Goal: Task Accomplishment & Management: Manage account settings

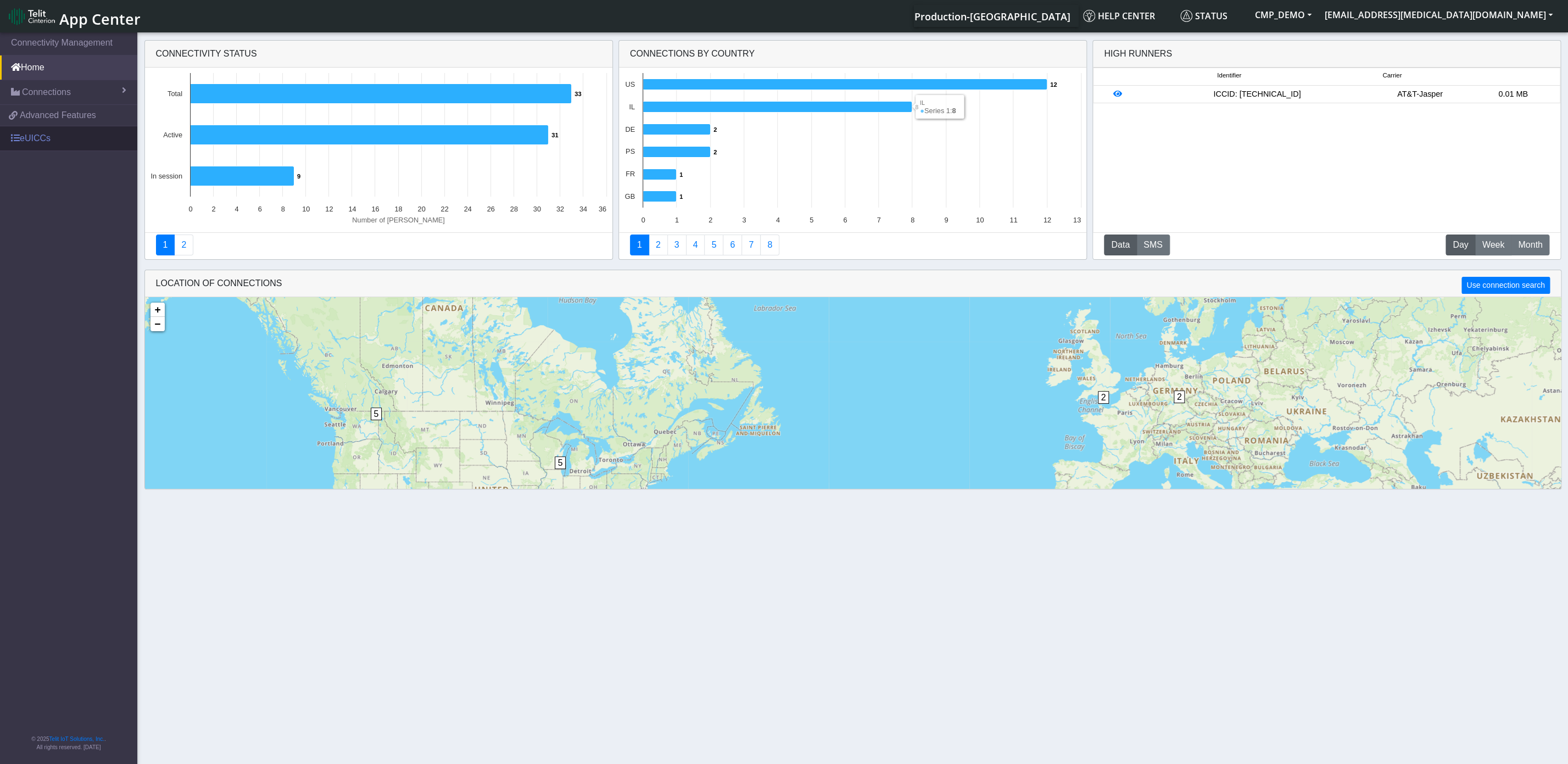
click at [27, 132] on link "eUICCs" at bounding box center [69, 139] width 138 height 24
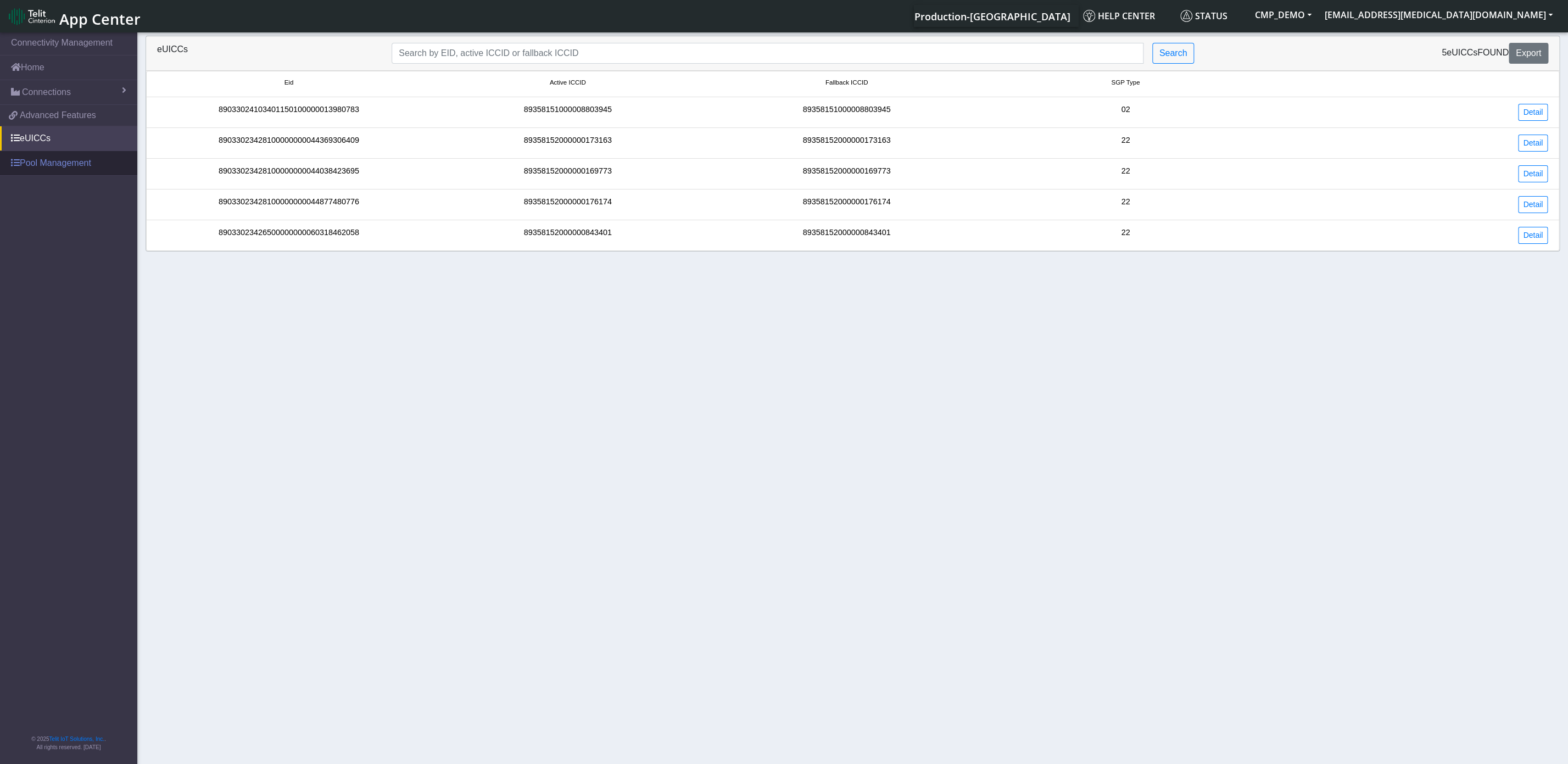
click at [38, 166] on link "Pool Management" at bounding box center [69, 163] width 138 height 24
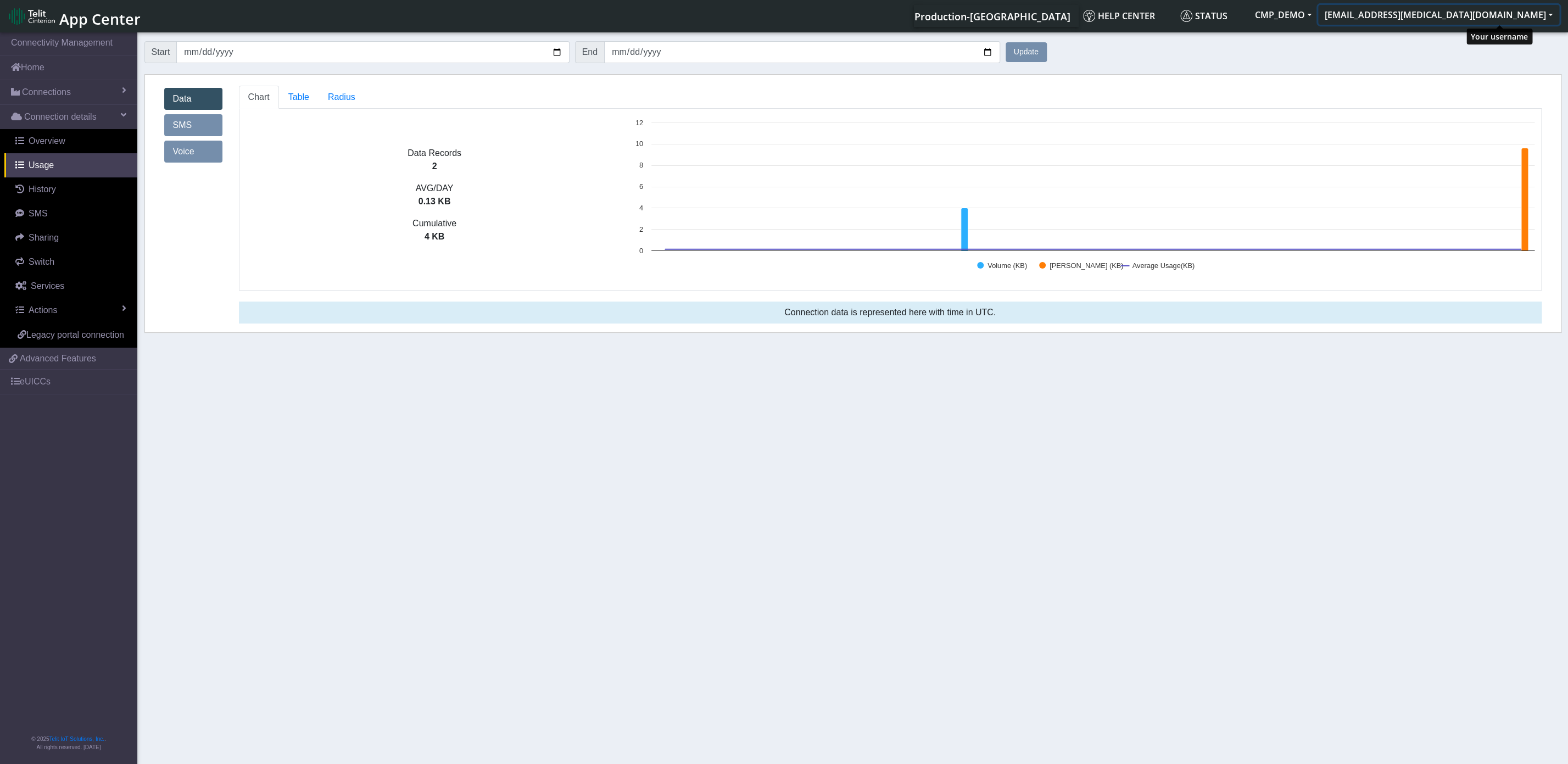
click at [1547, 16] on button "[EMAIL_ADDRESS][MEDICAL_DATA][DOMAIN_NAME]" at bounding box center [1438, 15] width 241 height 19
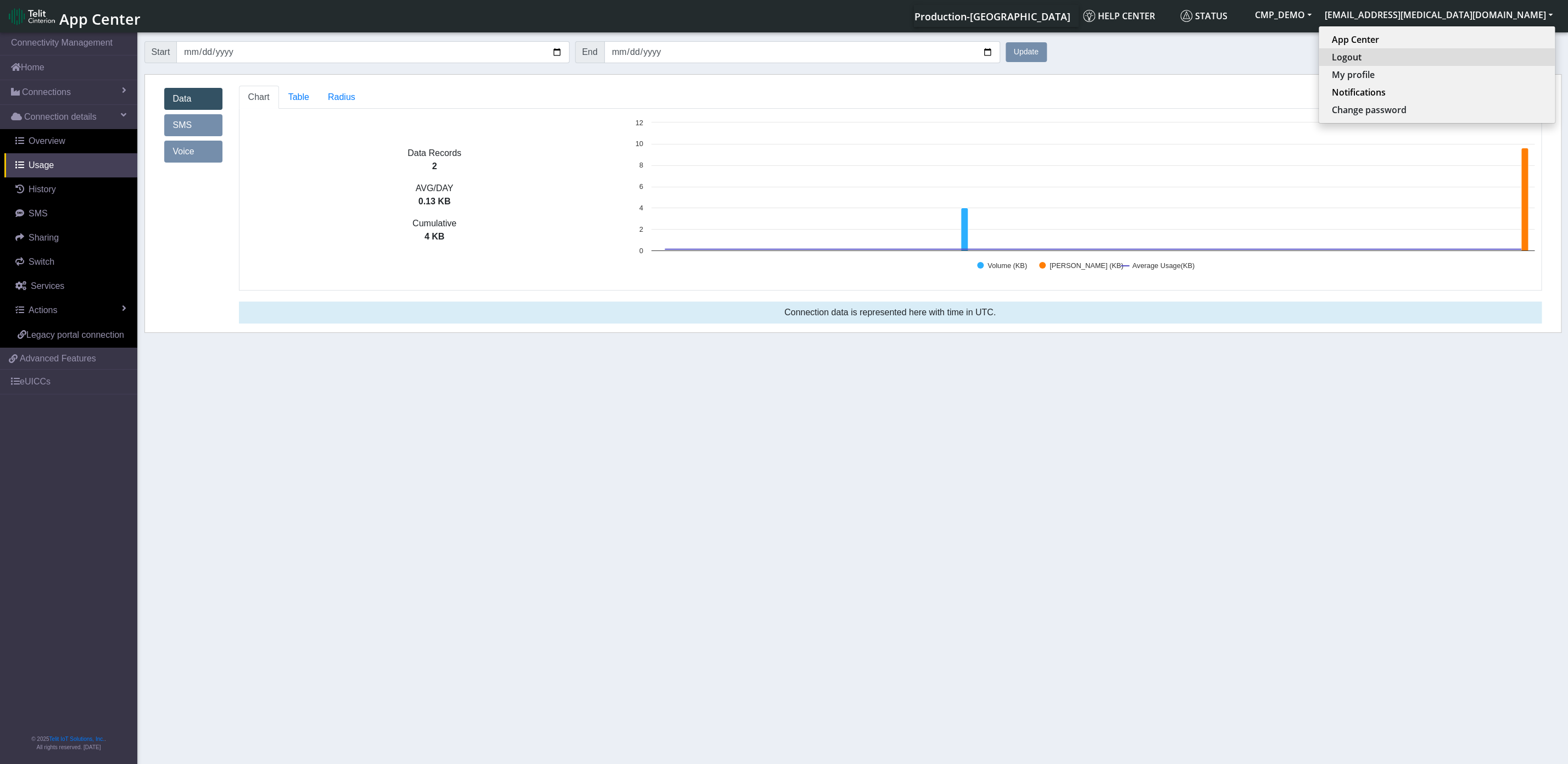
click at [1481, 63] on button "Logout" at bounding box center [1437, 57] width 236 height 18
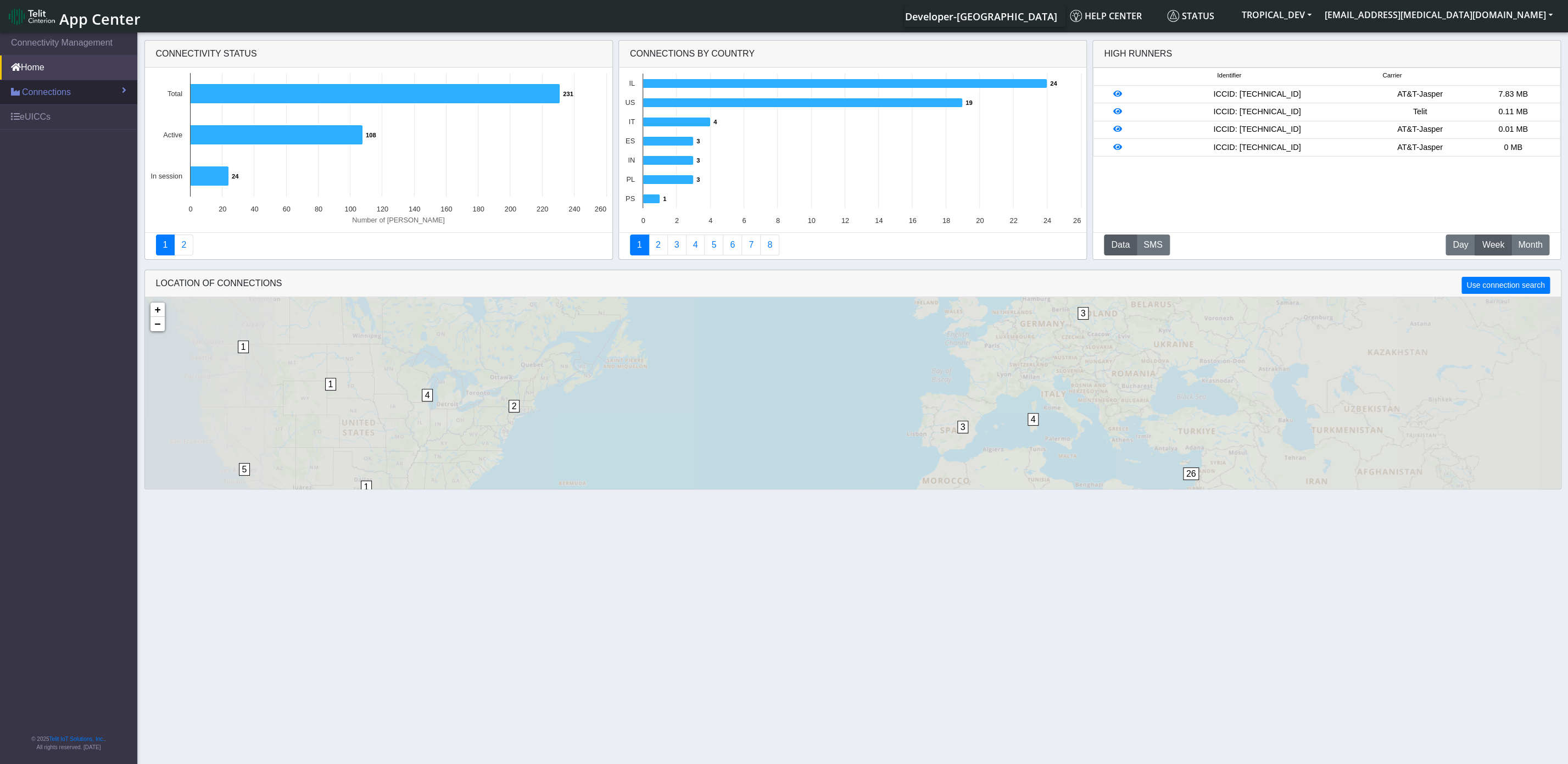
click at [27, 104] on link "Connections" at bounding box center [69, 93] width 138 height 24
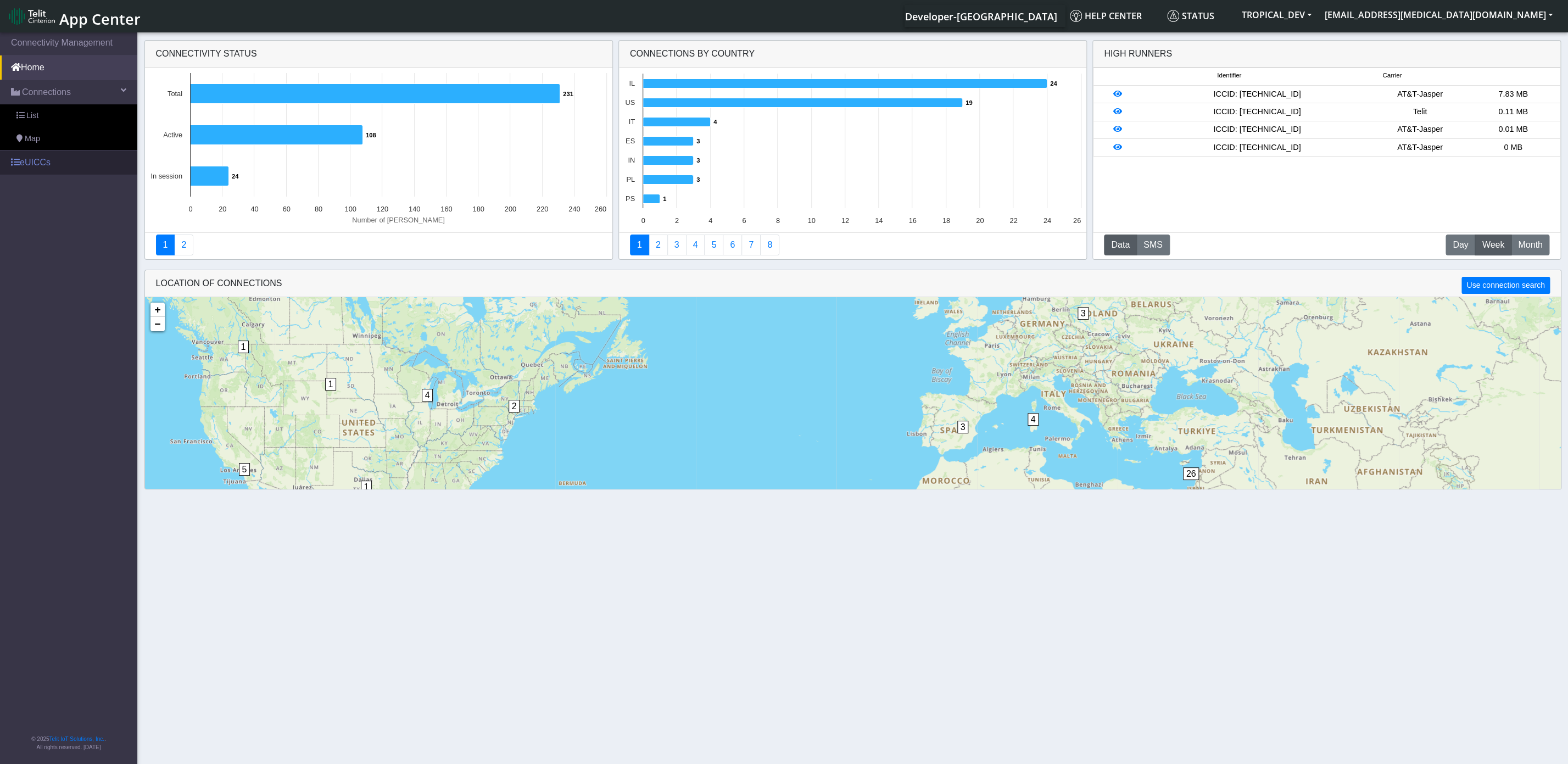
click at [29, 164] on link "eUICCs" at bounding box center [69, 163] width 138 height 24
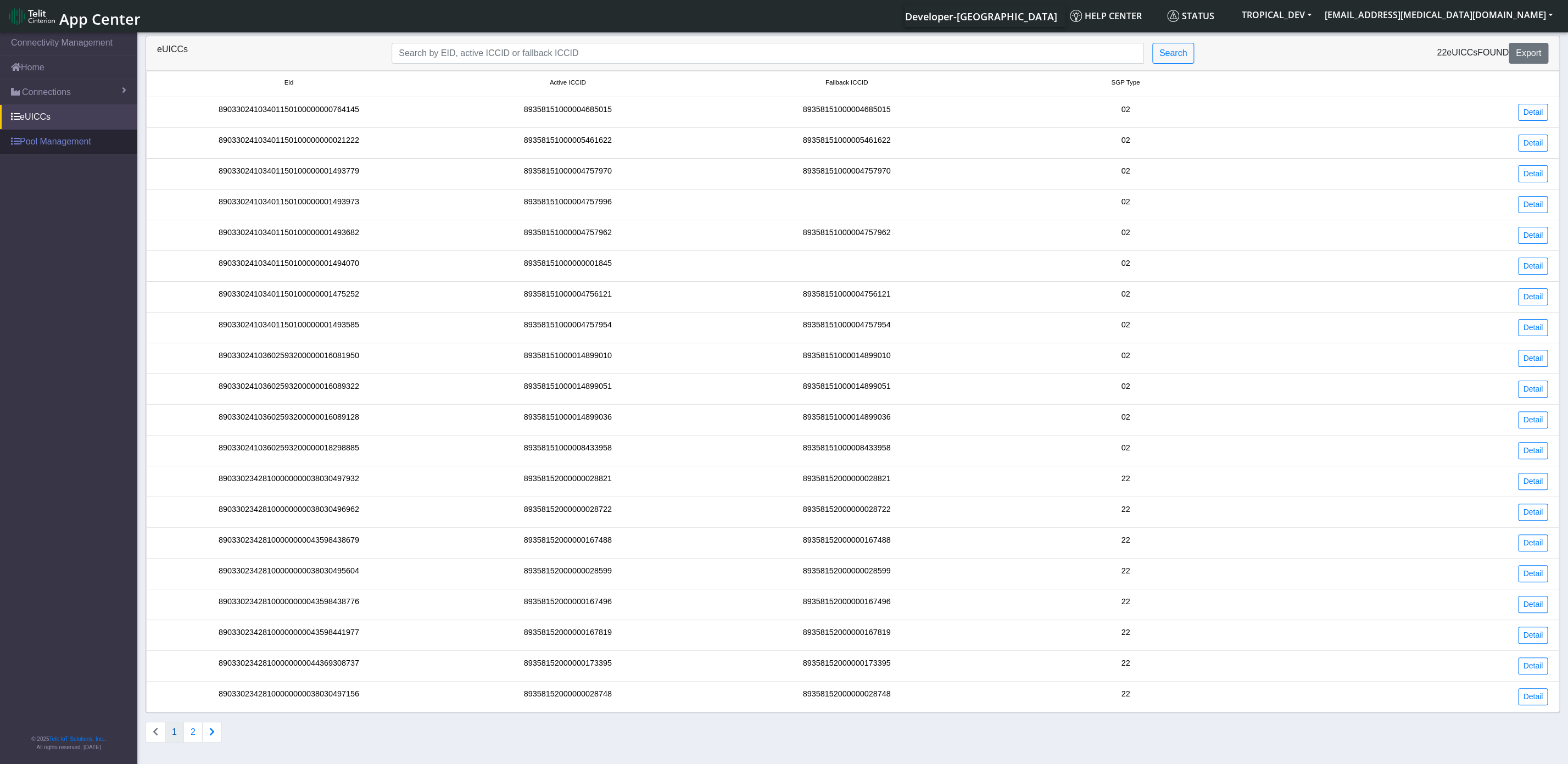
click at [54, 147] on link "Pool Management" at bounding box center [69, 142] width 138 height 24
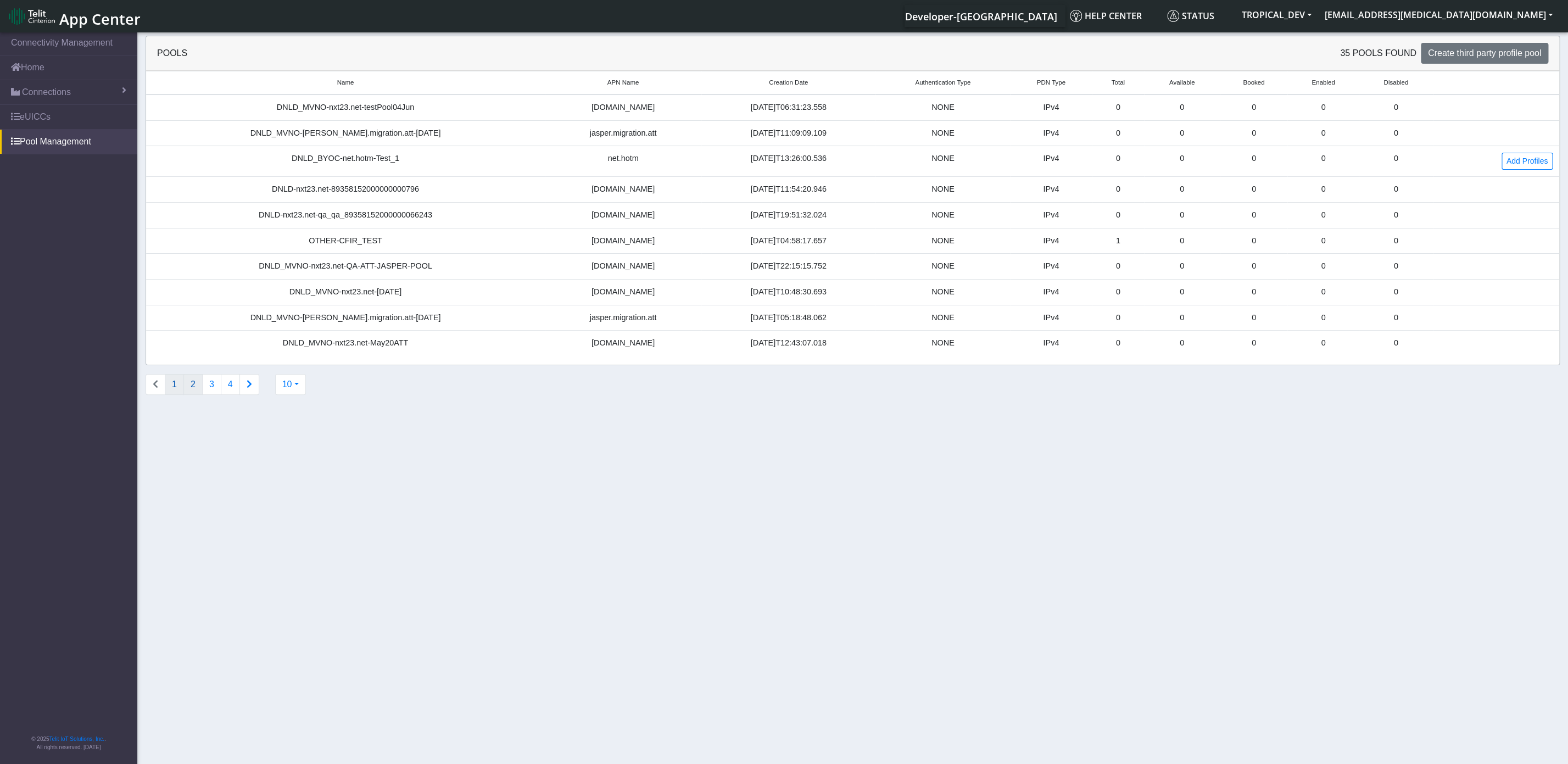
click at [197, 391] on button "2" at bounding box center [193, 384] width 19 height 21
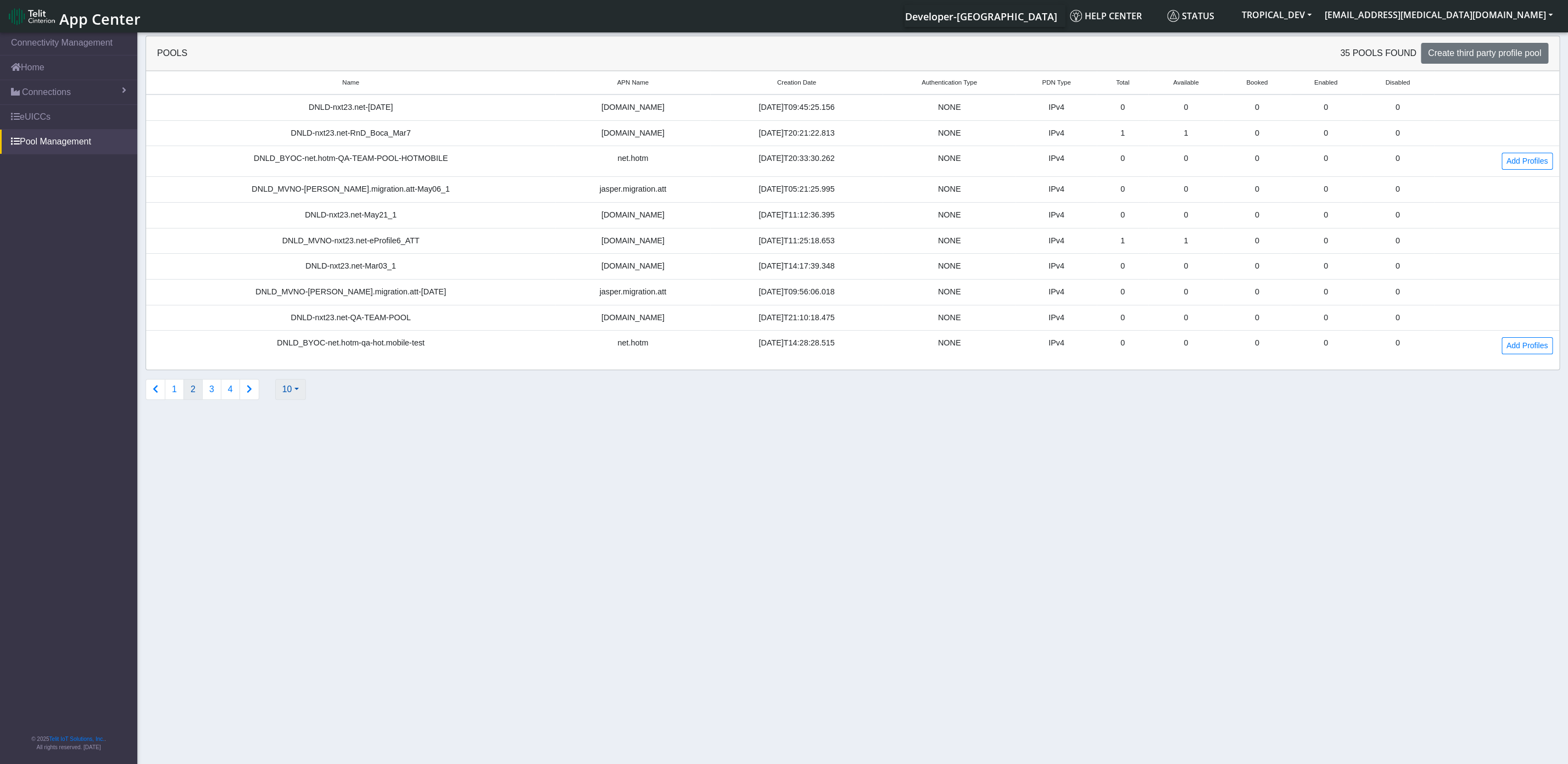
click at [306, 396] on button "10" at bounding box center [290, 390] width 31 height 21
click at [303, 441] on button "20" at bounding box center [319, 433] width 87 height 18
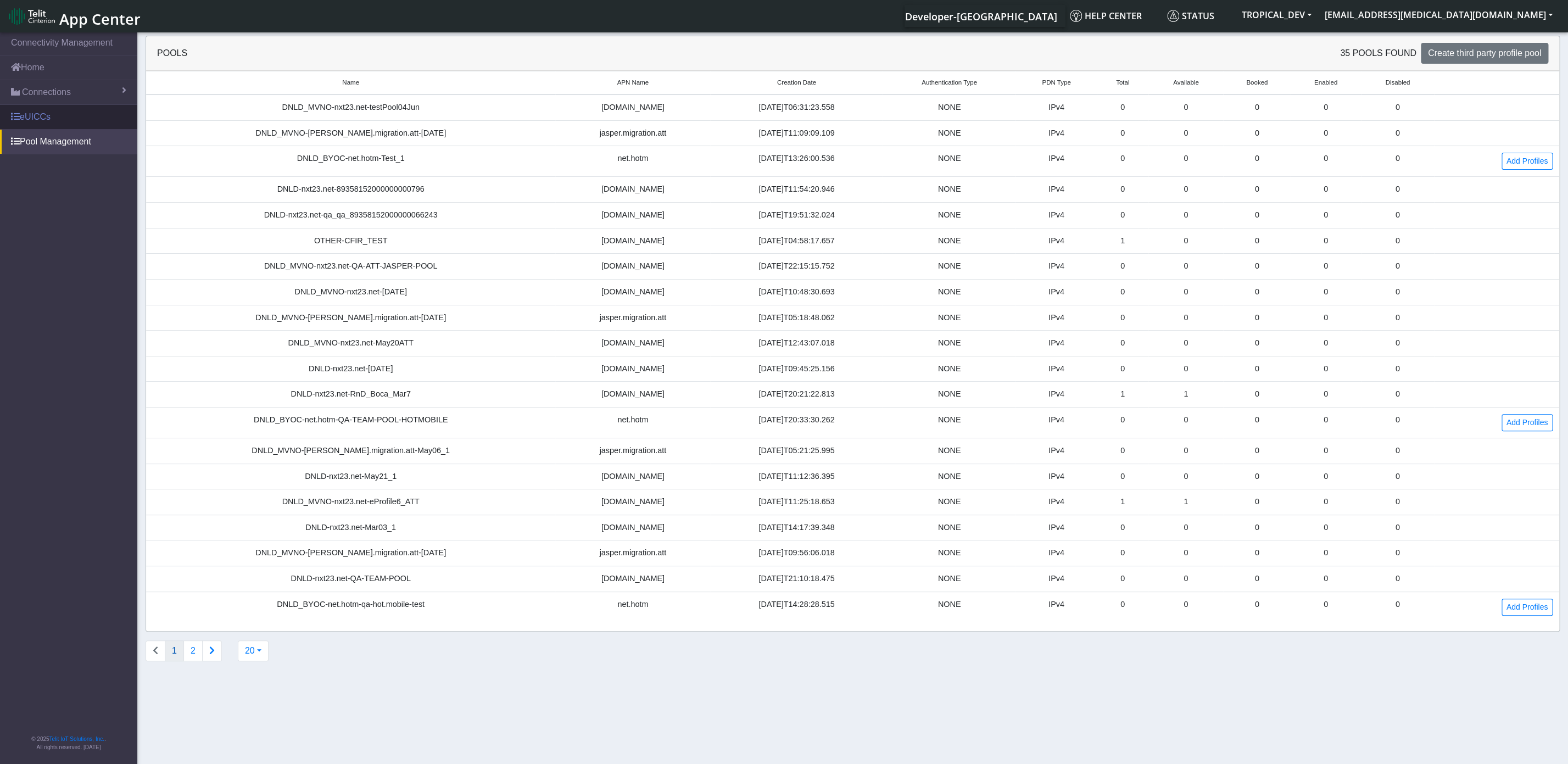
click at [39, 123] on link "eUICCs" at bounding box center [69, 117] width 138 height 24
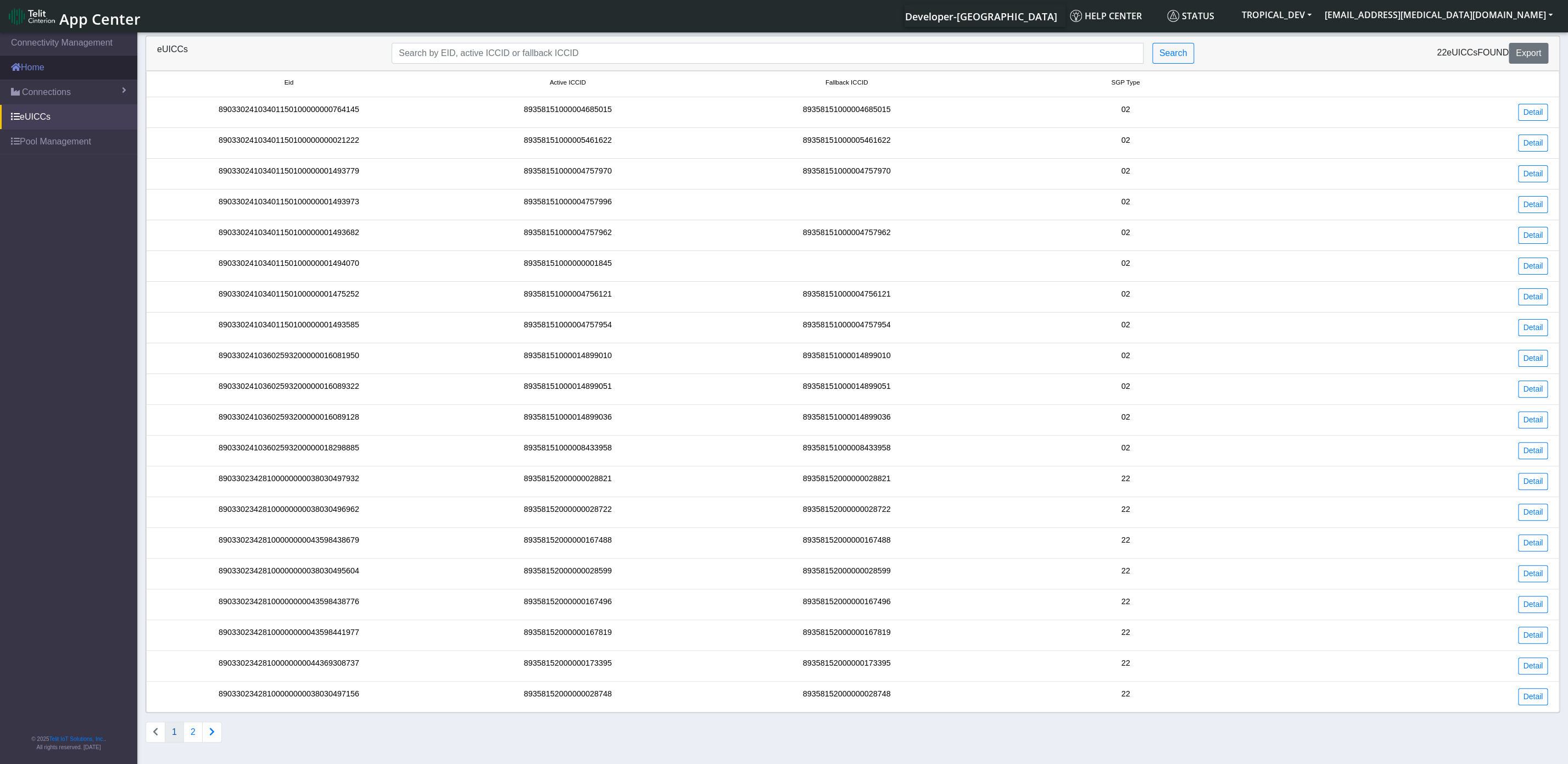
click at [41, 69] on link "Home" at bounding box center [69, 68] width 138 height 24
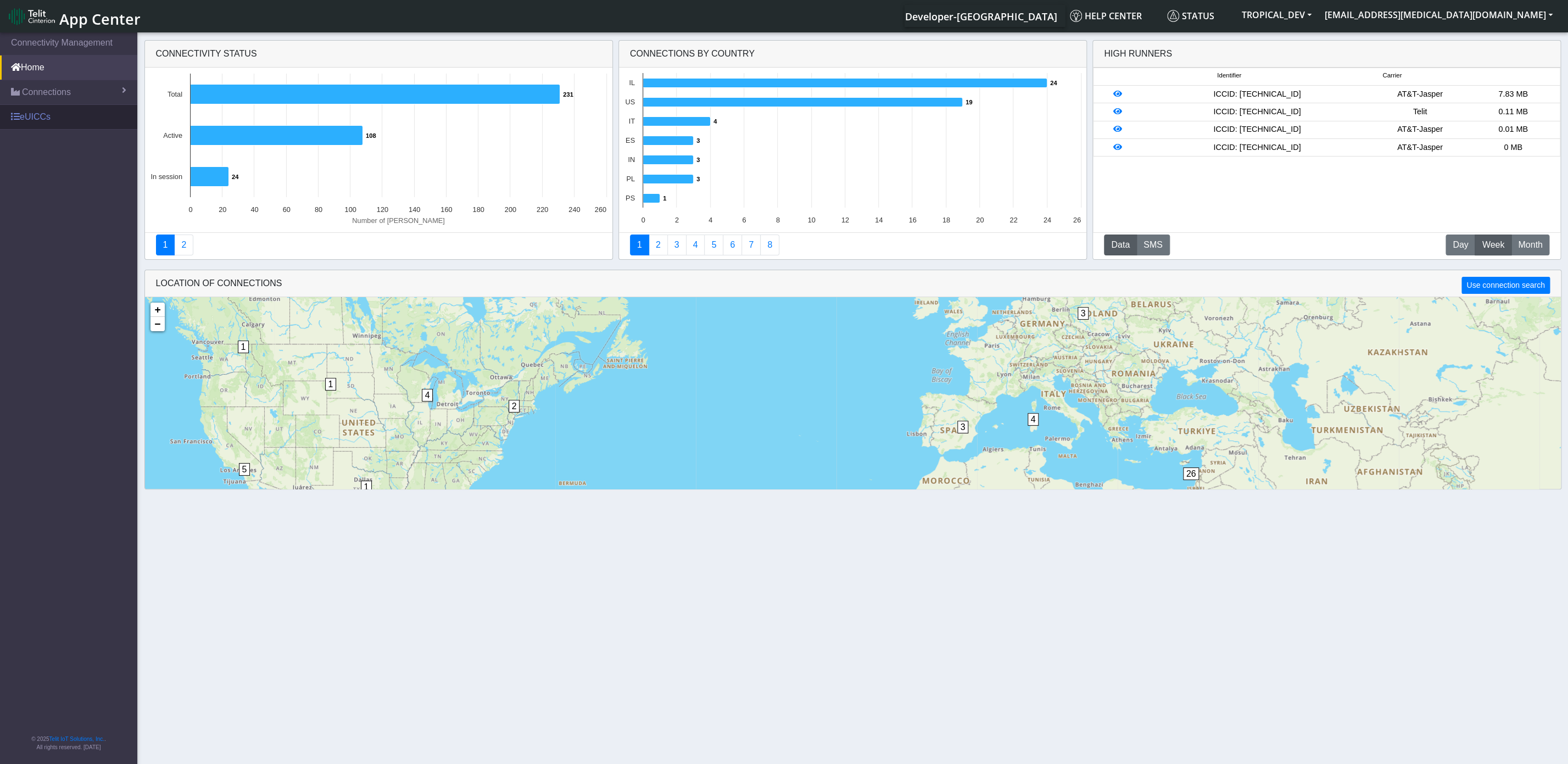
click at [36, 117] on link "eUICCs" at bounding box center [69, 117] width 138 height 24
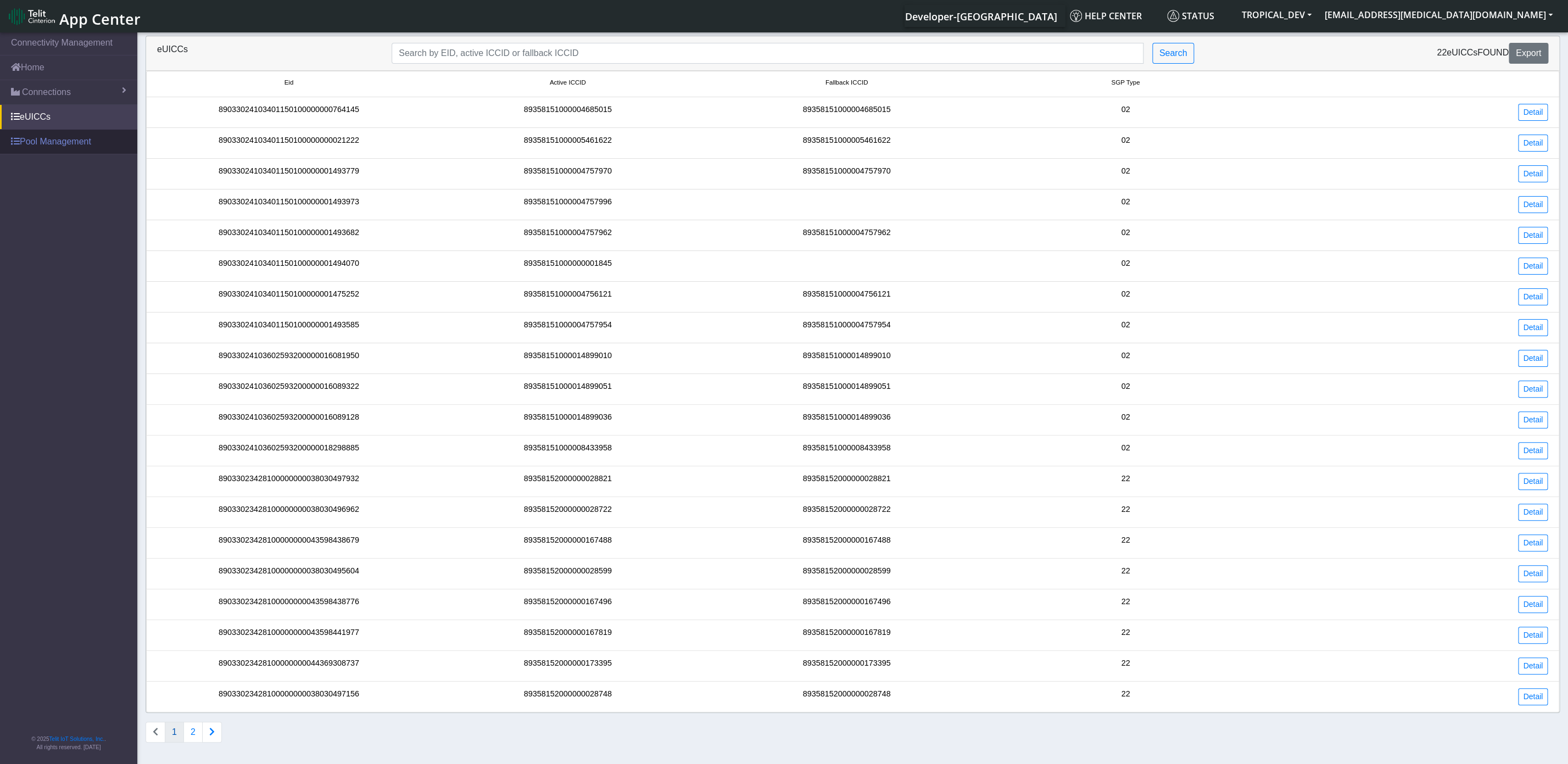
click at [49, 146] on link "Pool Management" at bounding box center [69, 142] width 138 height 24
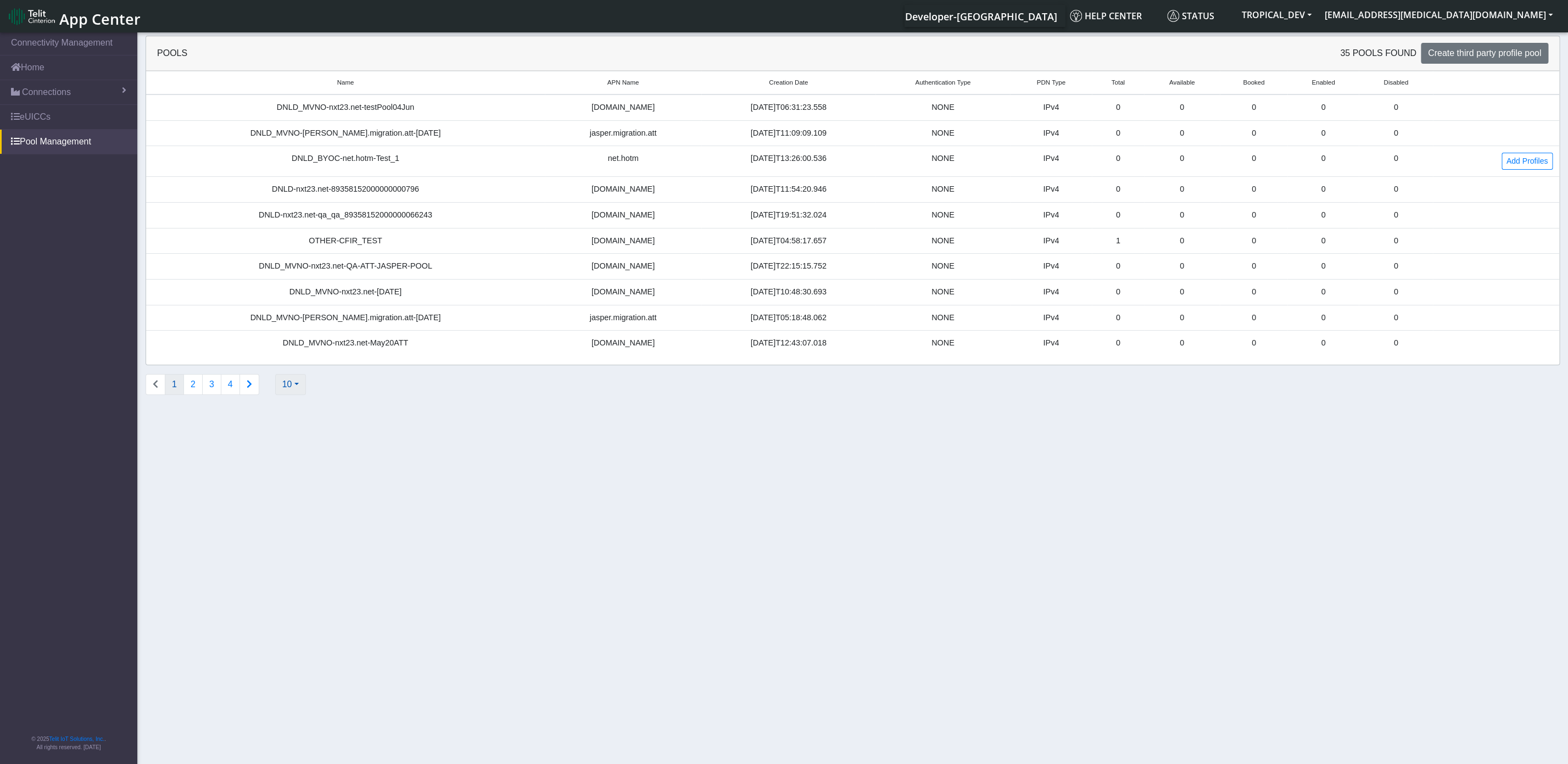
click at [298, 391] on button "10" at bounding box center [290, 384] width 31 height 21
click at [301, 431] on button "20" at bounding box center [319, 427] width 87 height 18
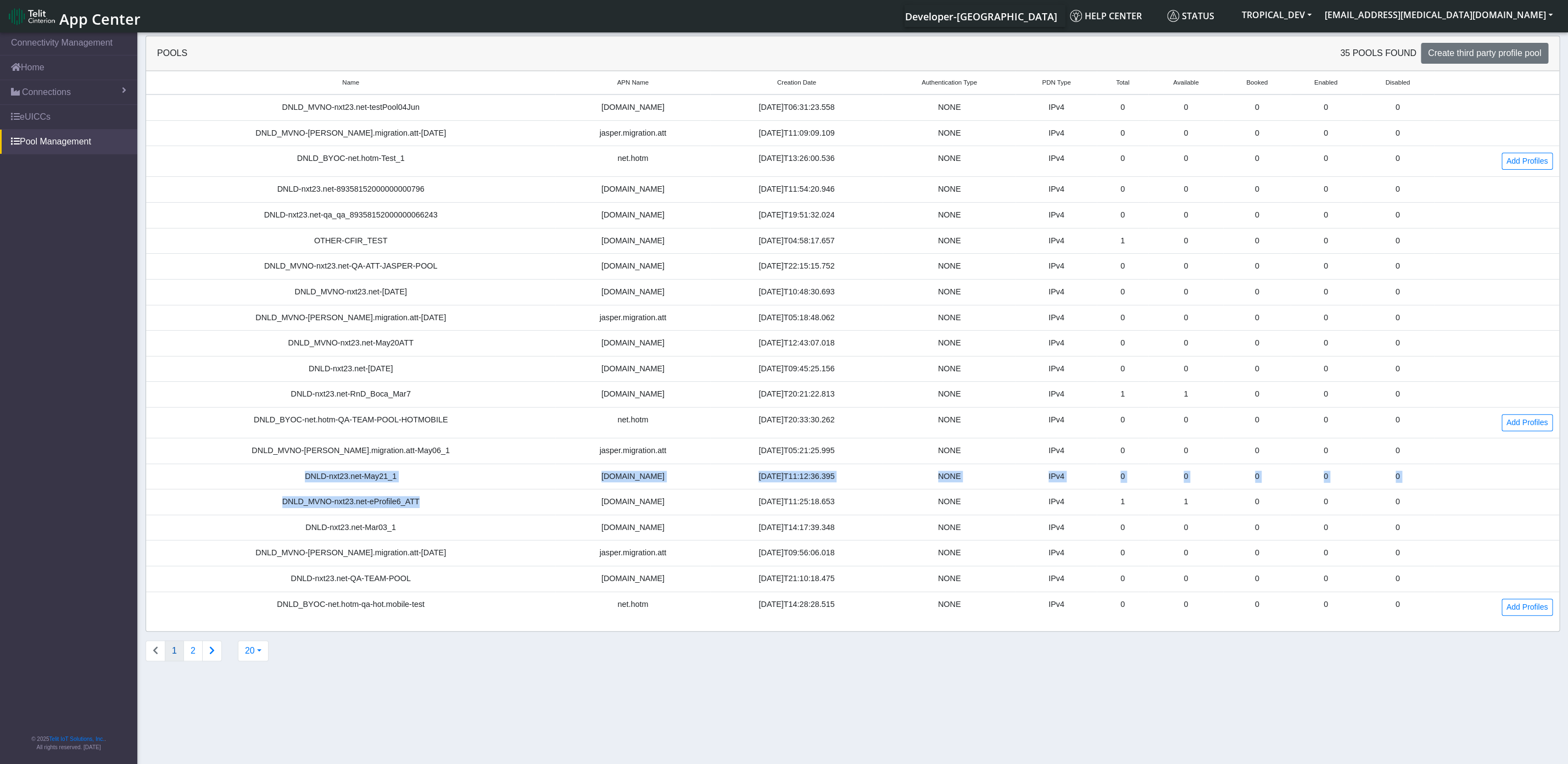
drag, startPoint x: 418, startPoint y: 510, endPoint x: 267, endPoint y: 514, distance: 151.1
click at [267, 508] on div "DNLD_MVNO-nxt23.net-eProfile6_ATT" at bounding box center [351, 502] width 396 height 12
click at [1119, 514] on td "1" at bounding box center [1122, 502] width 52 height 26
click at [1132, 511] on td "1" at bounding box center [1122, 502] width 52 height 26
drag, startPoint x: 1124, startPoint y: 512, endPoint x: 1245, endPoint y: 502, distance: 121.4
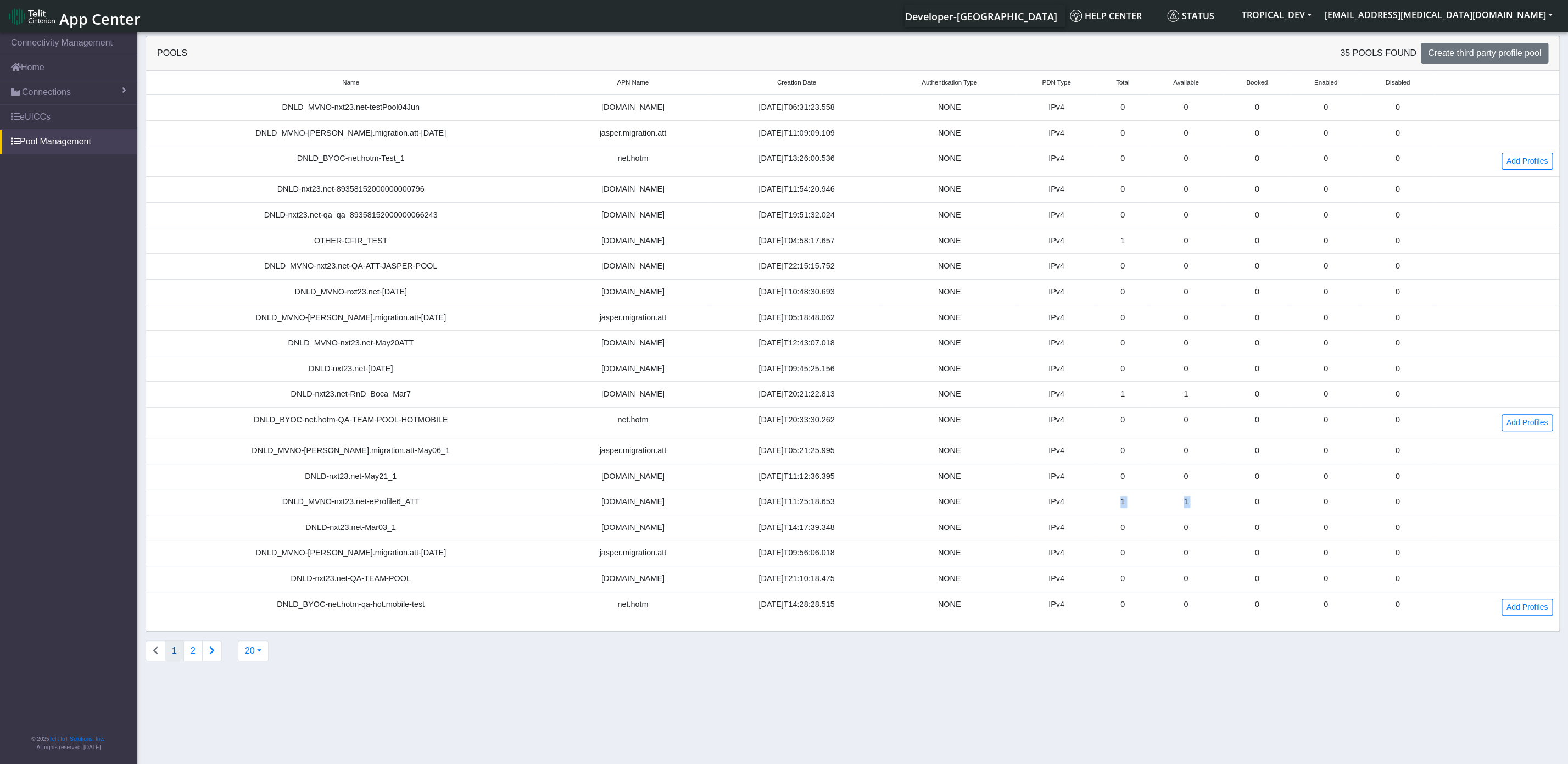
click at [1245, 502] on tr "DNLD_MVNO-nxt23.net-eProfile6_ATT nxt23.net 2025-08-11T11:25:18.653 NONE IPv4 1…" at bounding box center [853, 502] width 1413 height 26
click at [1133, 514] on td "1" at bounding box center [1122, 502] width 52 height 26
click at [1194, 512] on td "1" at bounding box center [1186, 502] width 75 height 26
click at [1188, 512] on td "1" at bounding box center [1186, 502] width 75 height 26
click at [33, 123] on link "eUICCs" at bounding box center [69, 117] width 138 height 24
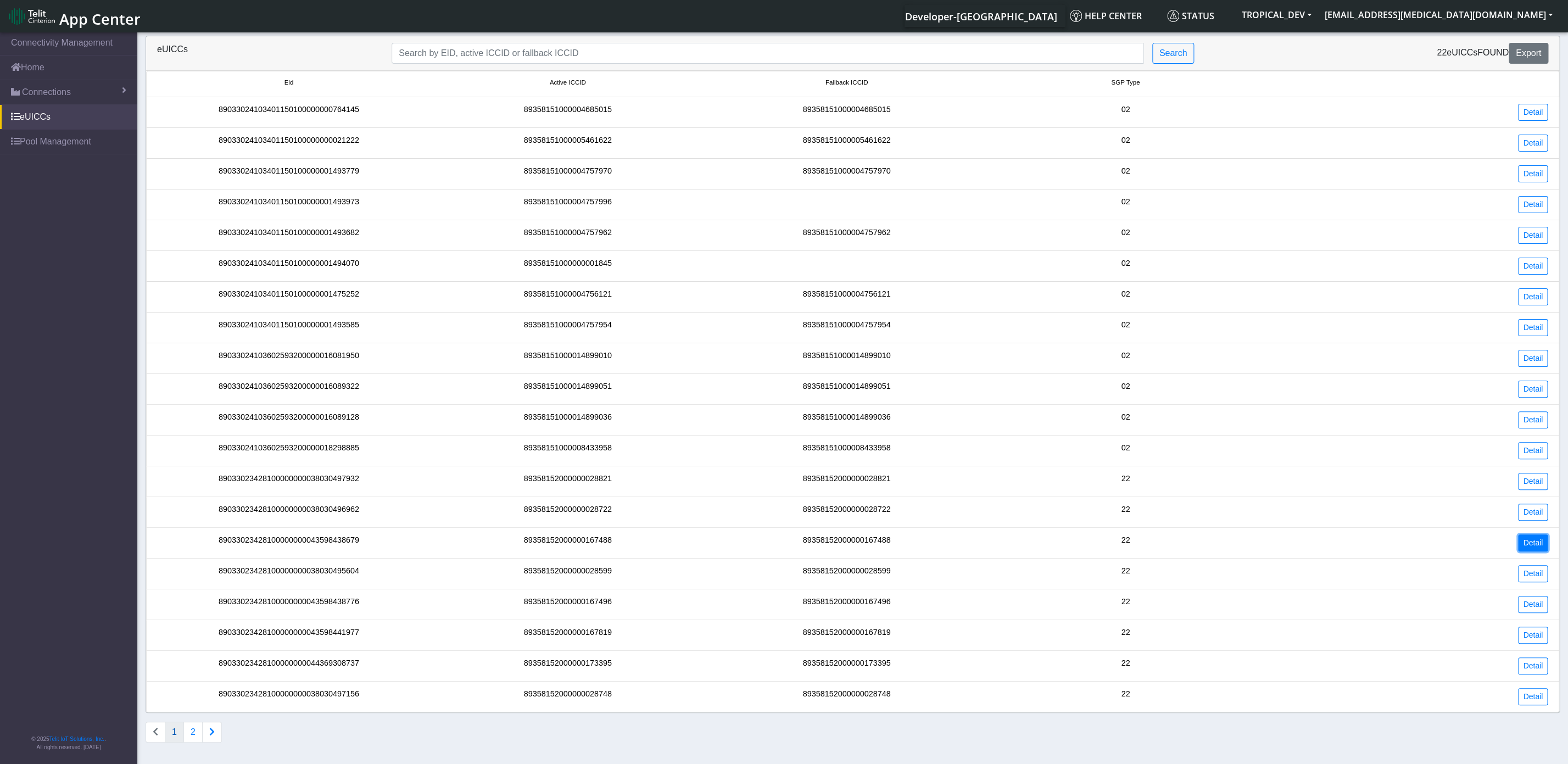
click at [1542, 552] on link "Detail" at bounding box center [1533, 543] width 30 height 17
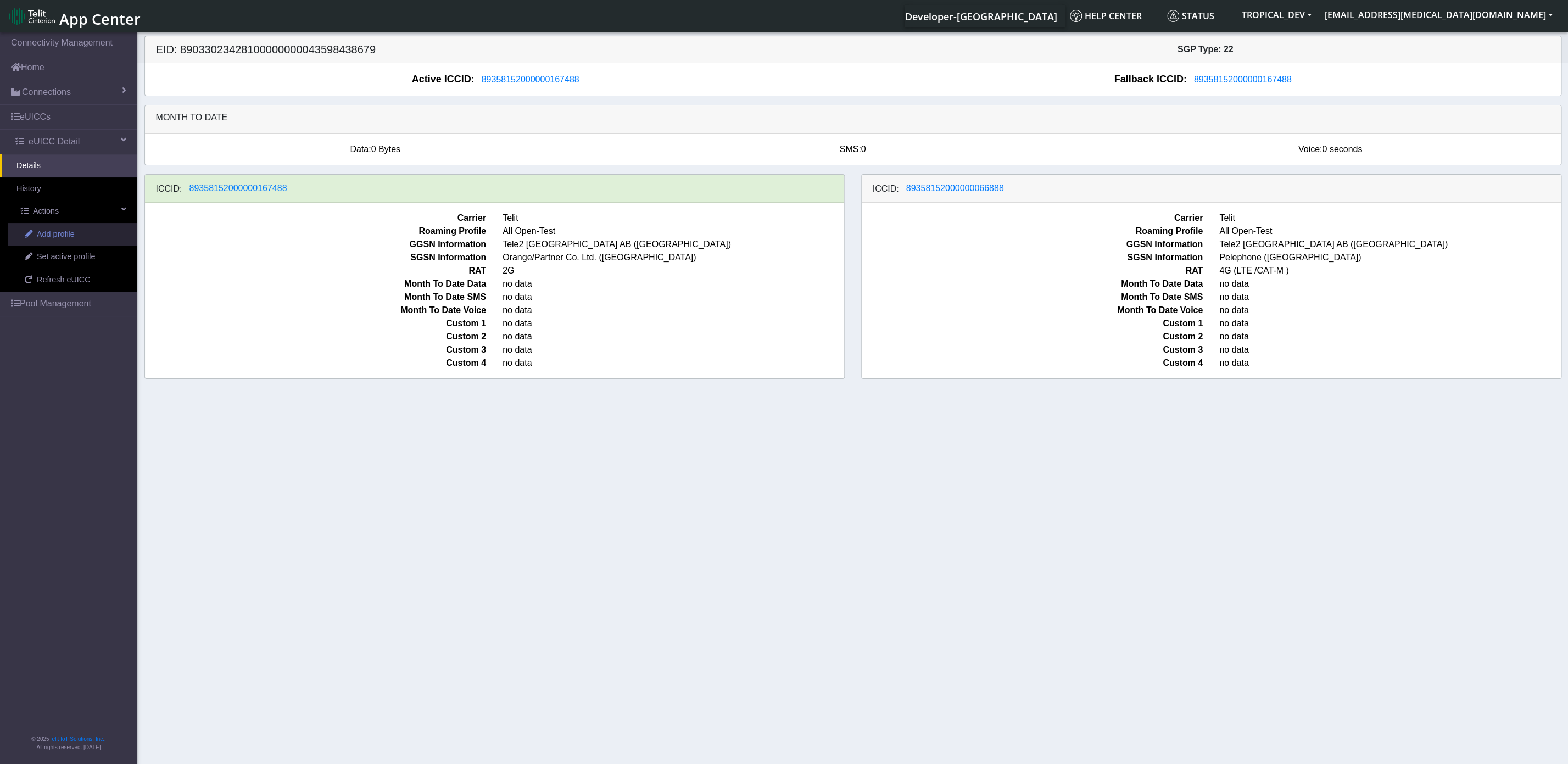
click at [65, 232] on span "Add profile" at bounding box center [55, 234] width 38 height 12
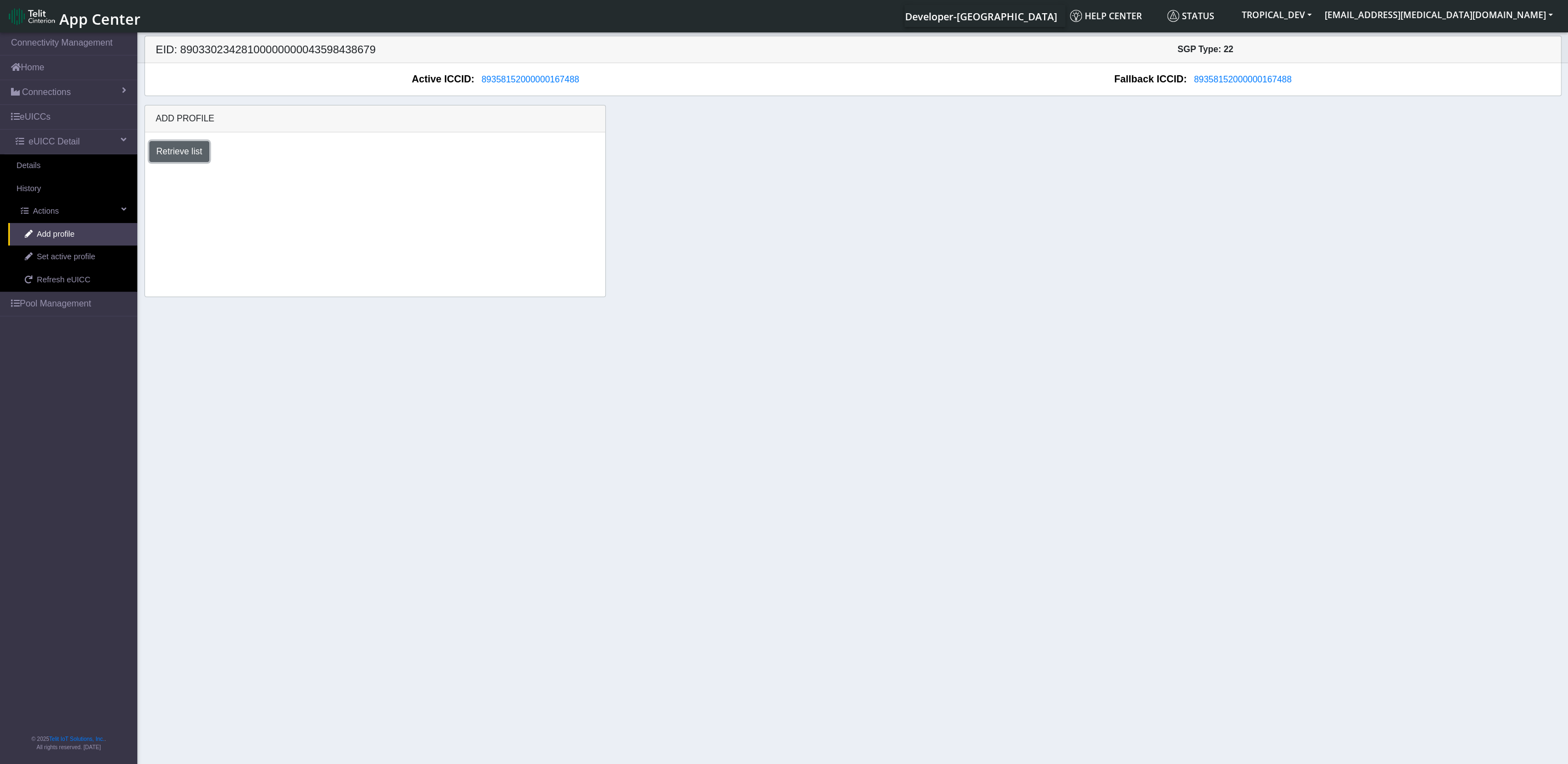
click at [184, 149] on button "Retrieve list" at bounding box center [179, 152] width 60 height 21
click at [693, 319] on section "Connectivity Management Home Connections List Map eUICCs eUICC Detail Details H…" at bounding box center [784, 399] width 1568 height 738
click at [1527, 9] on button "[EMAIL_ADDRESS][MEDICAL_DATA][DOMAIN_NAME]" at bounding box center [1438, 15] width 241 height 19
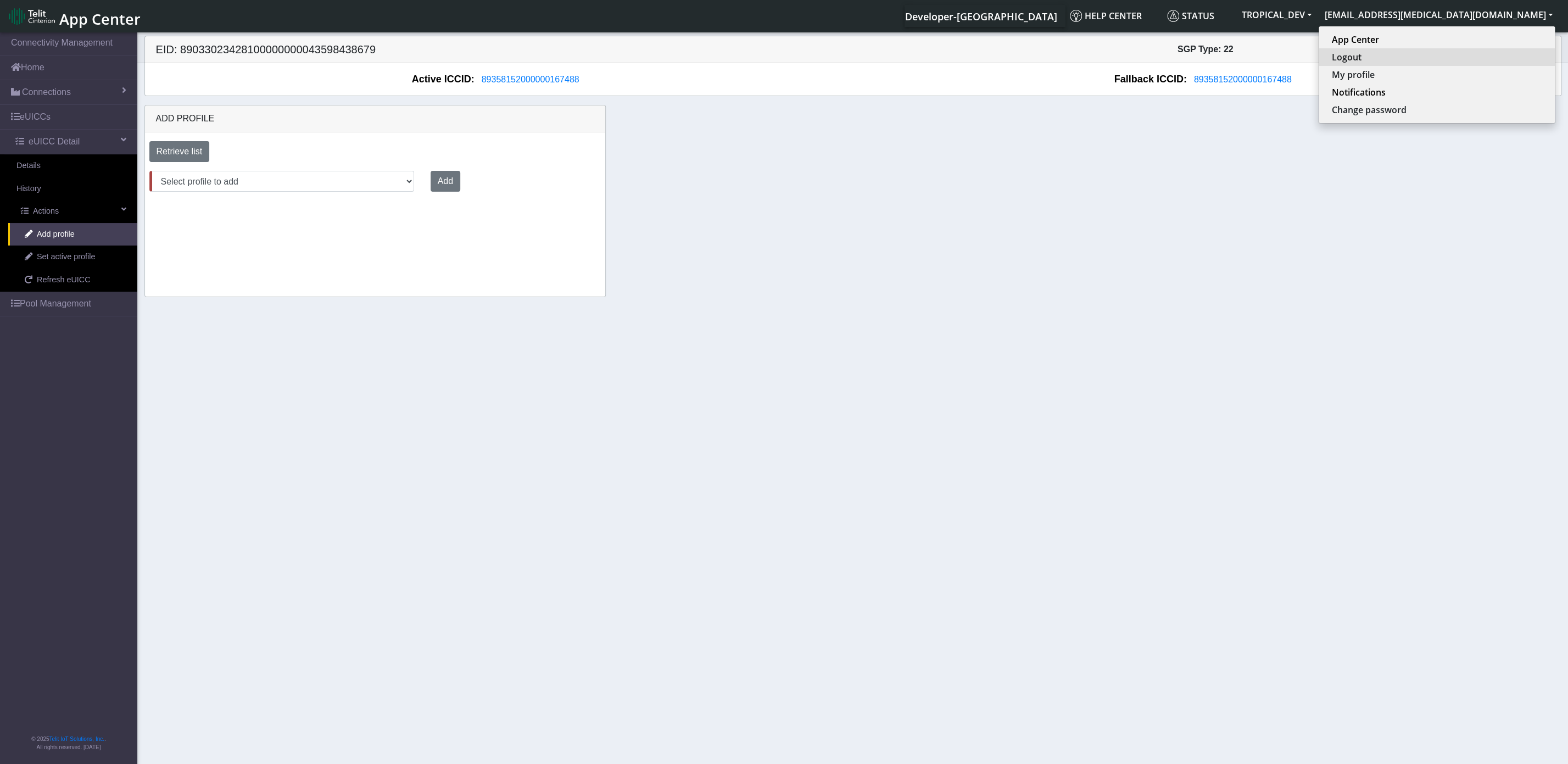
click at [1491, 65] on button "Logout" at bounding box center [1437, 57] width 236 height 18
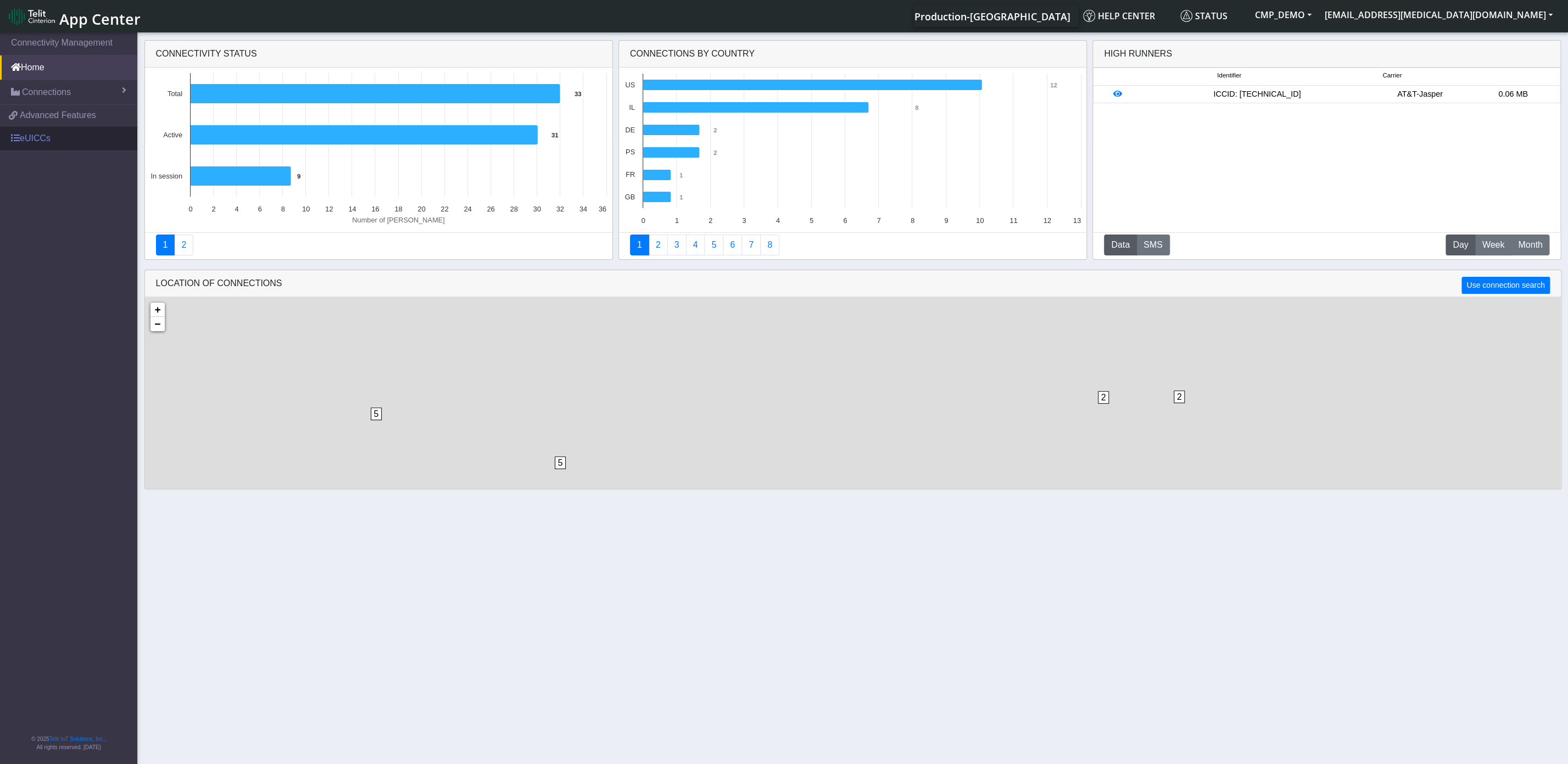
click at [59, 143] on link "eUICCs" at bounding box center [69, 139] width 138 height 24
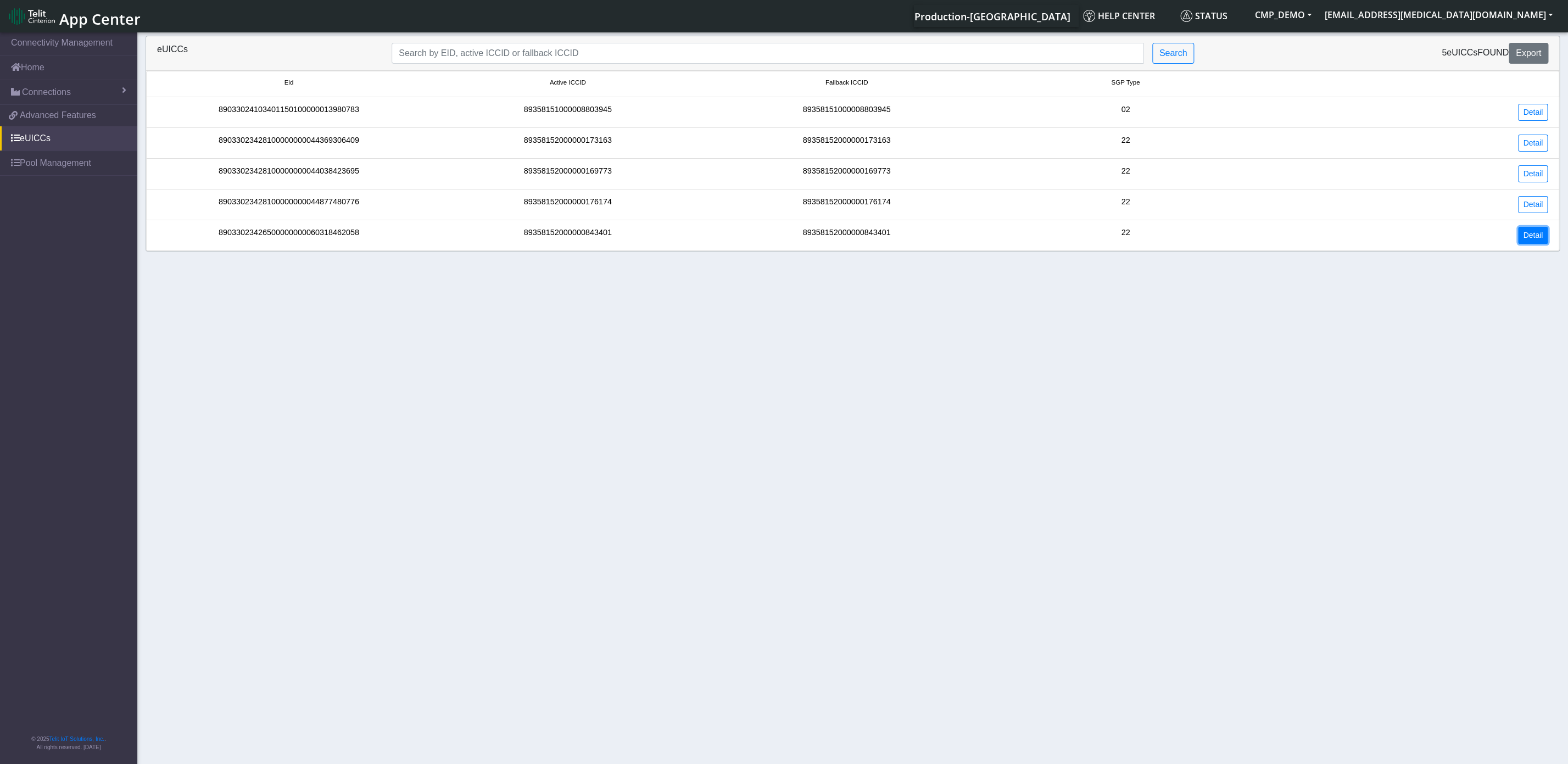
click at [1542, 240] on link "Detail" at bounding box center [1533, 236] width 30 height 17
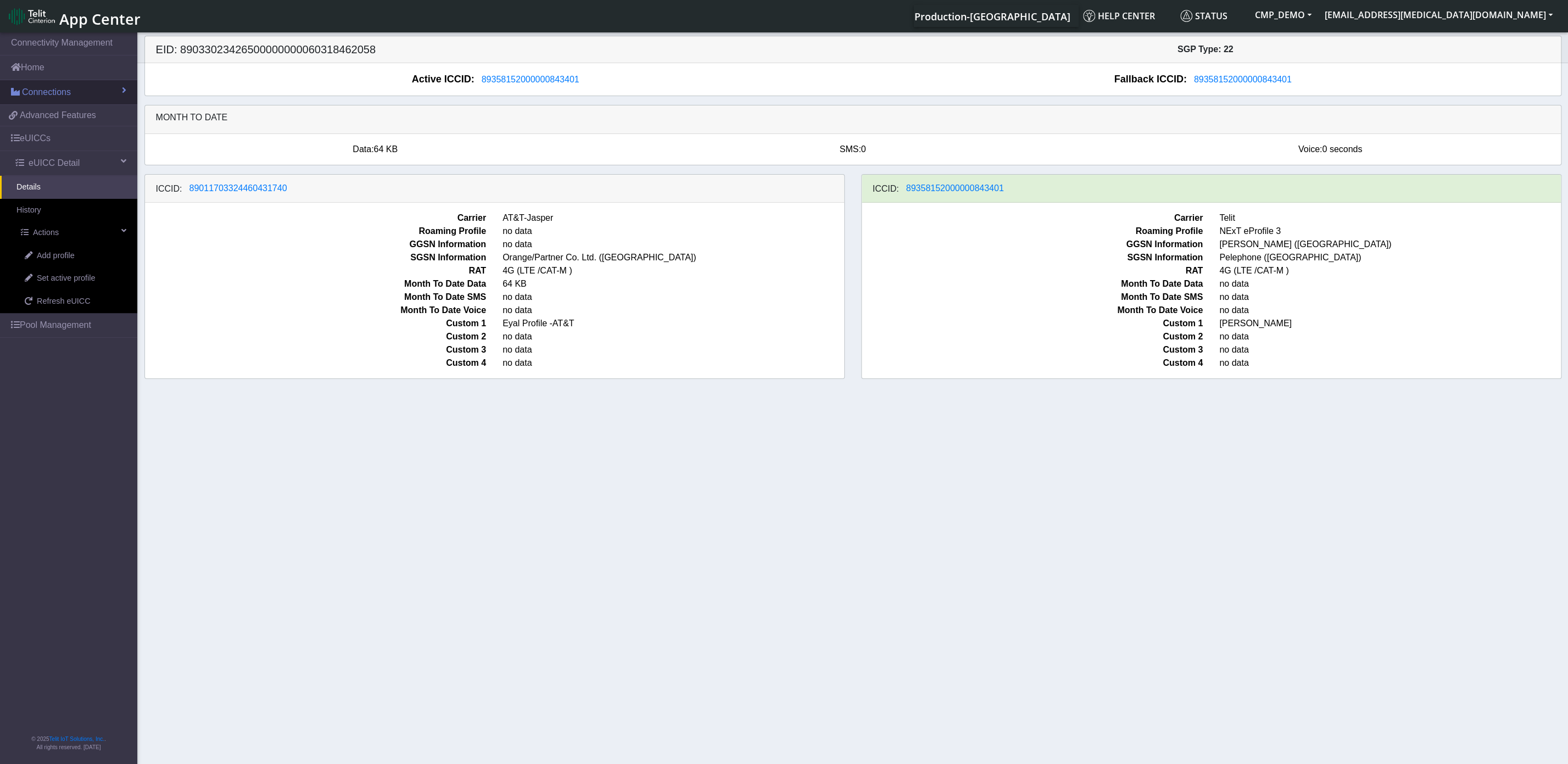
click at [39, 89] on span "Connections" at bounding box center [46, 93] width 49 height 13
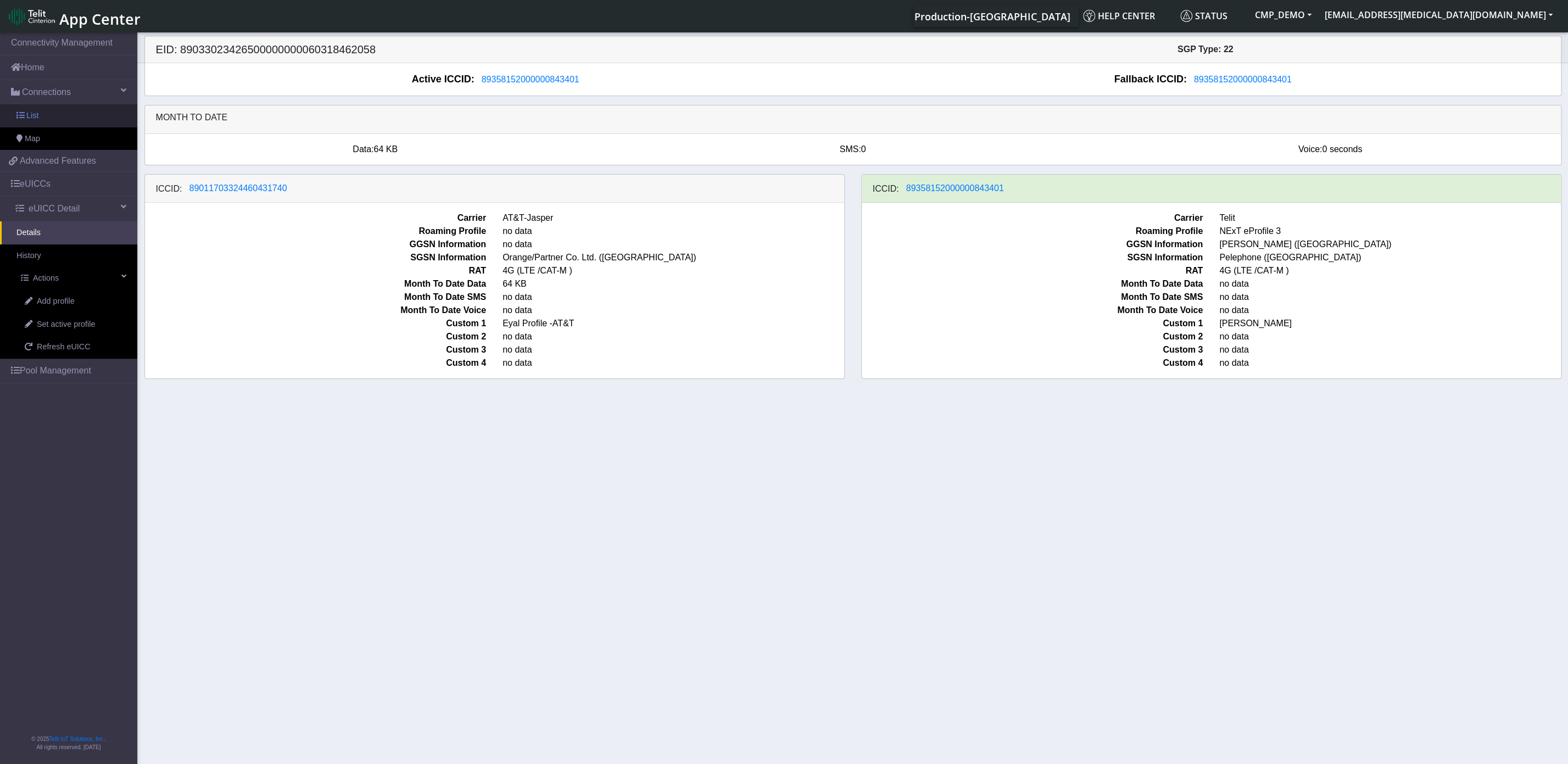
click at [41, 122] on link "List" at bounding box center [69, 116] width 138 height 23
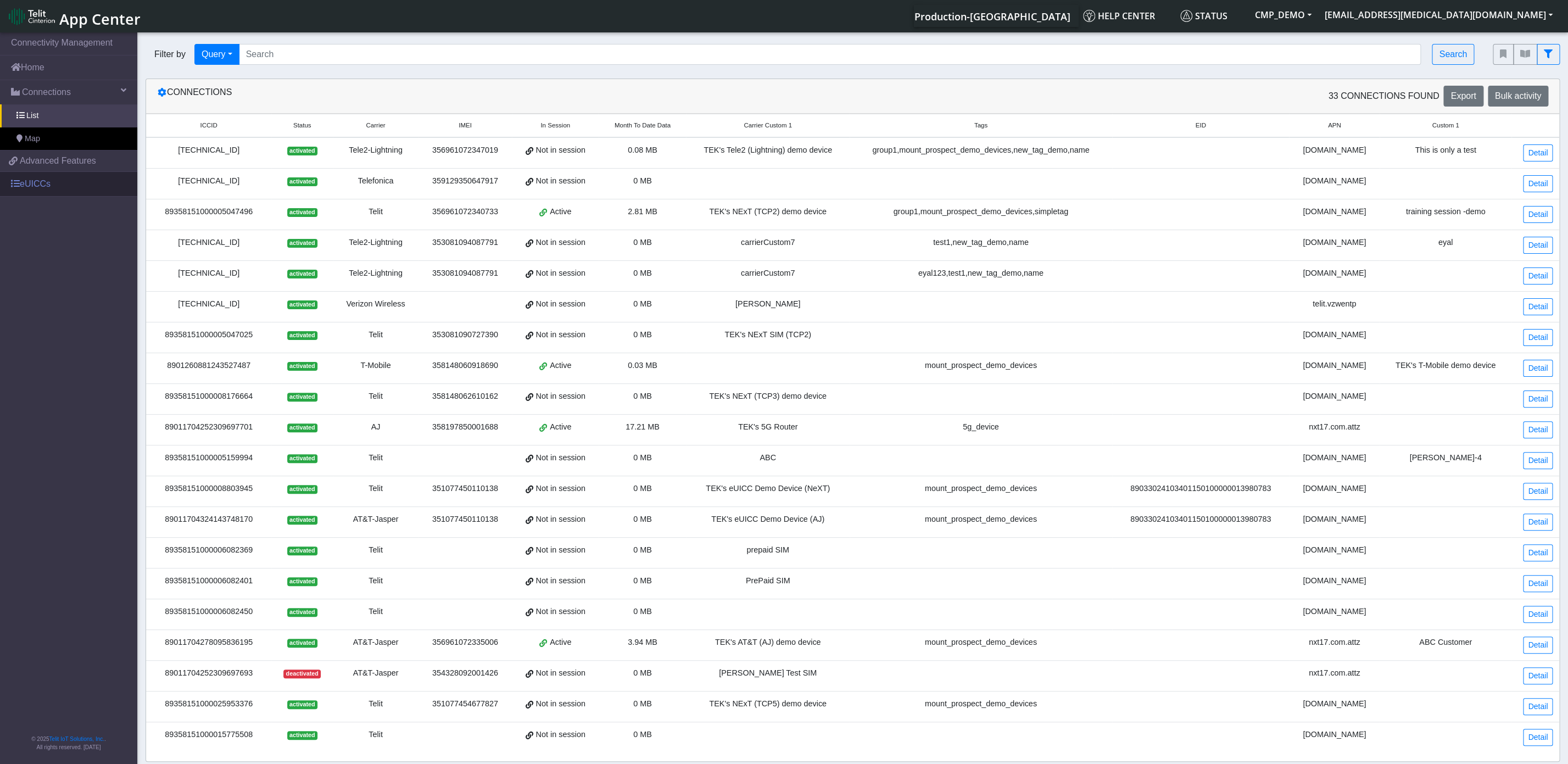
click at [40, 178] on link "eUICCs" at bounding box center [69, 184] width 138 height 24
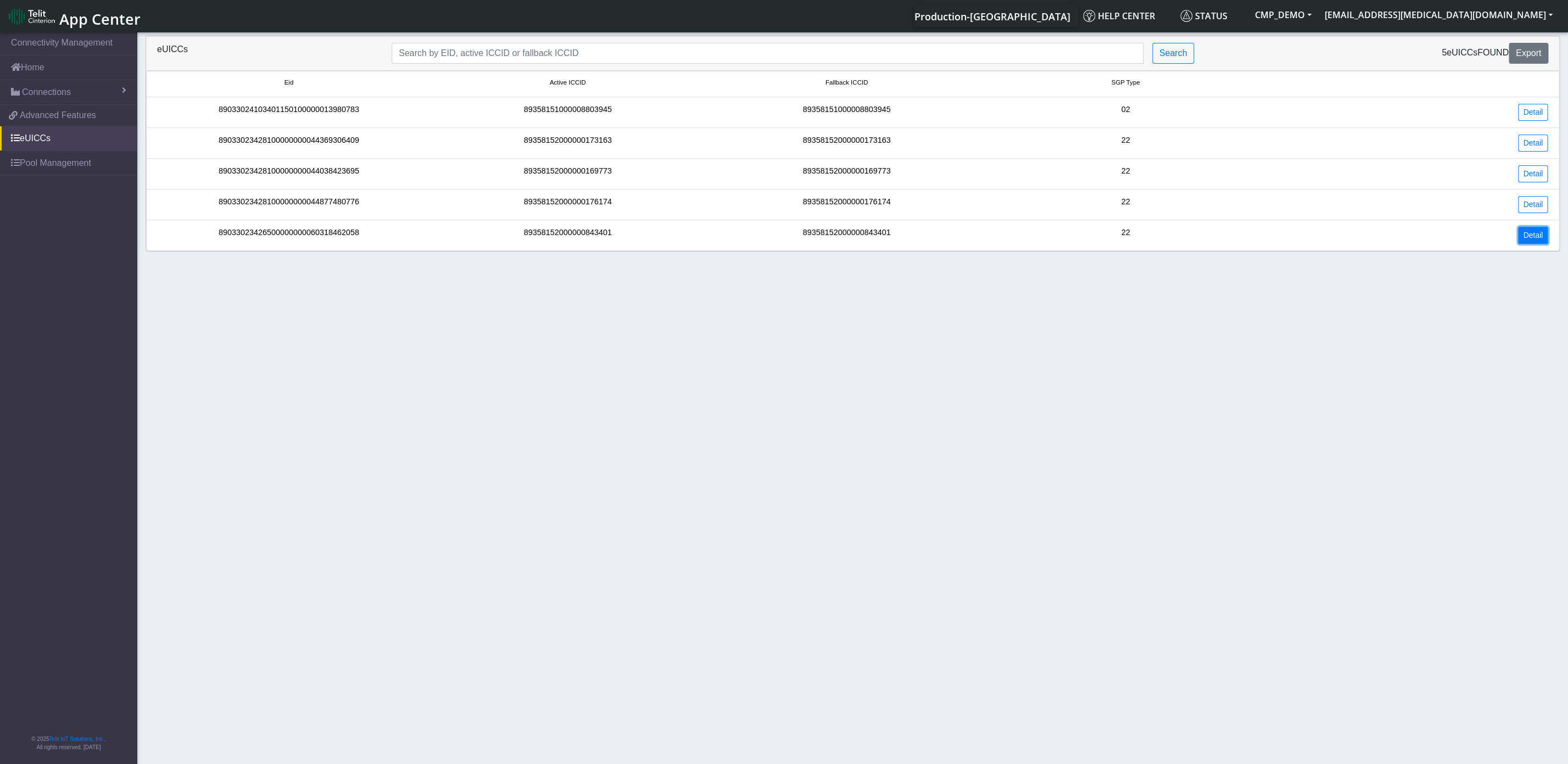
click at [1525, 244] on link "Detail" at bounding box center [1533, 236] width 30 height 17
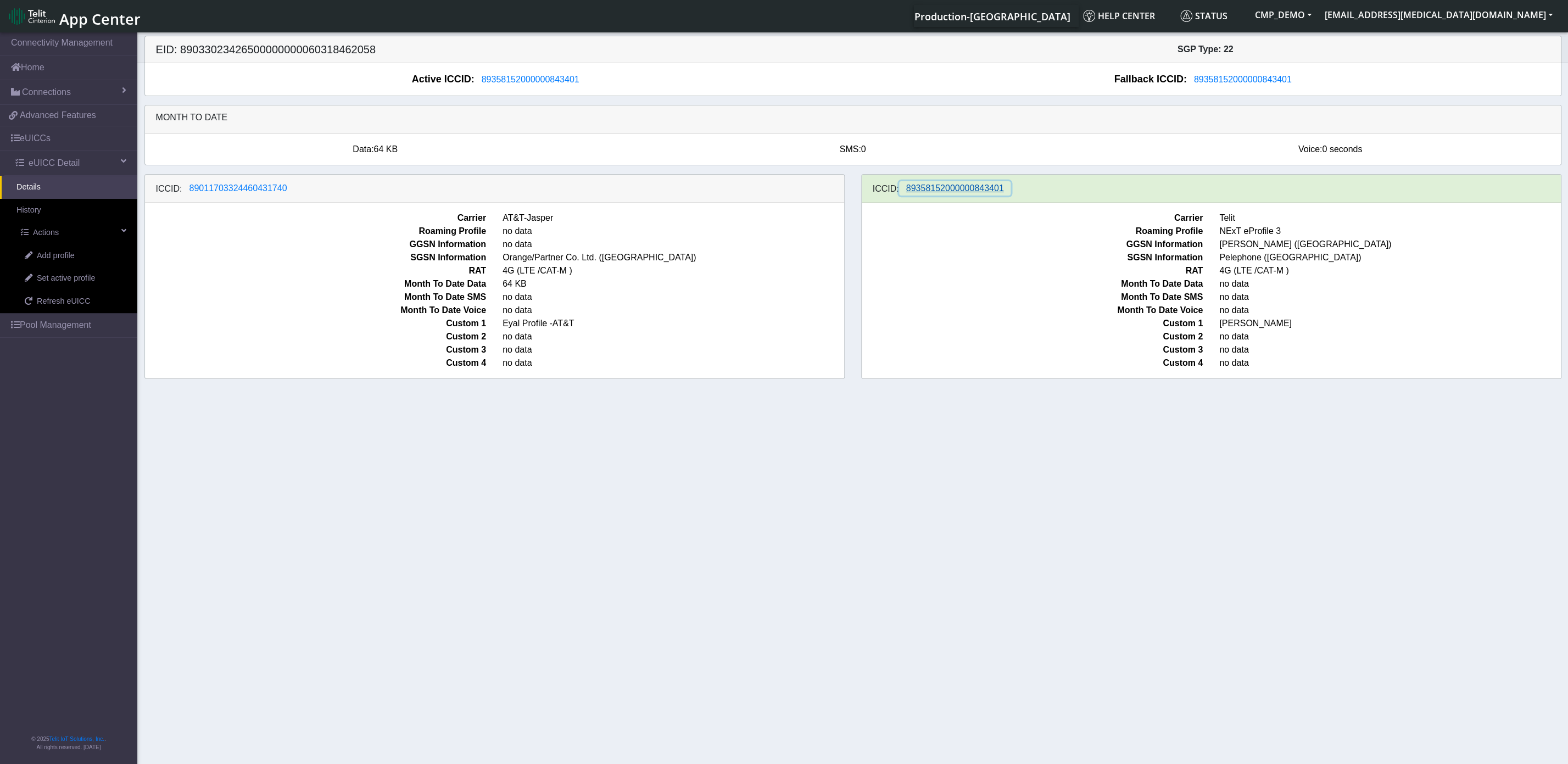
click at [953, 193] on span "89358152000000843401" at bounding box center [955, 187] width 98 height 9
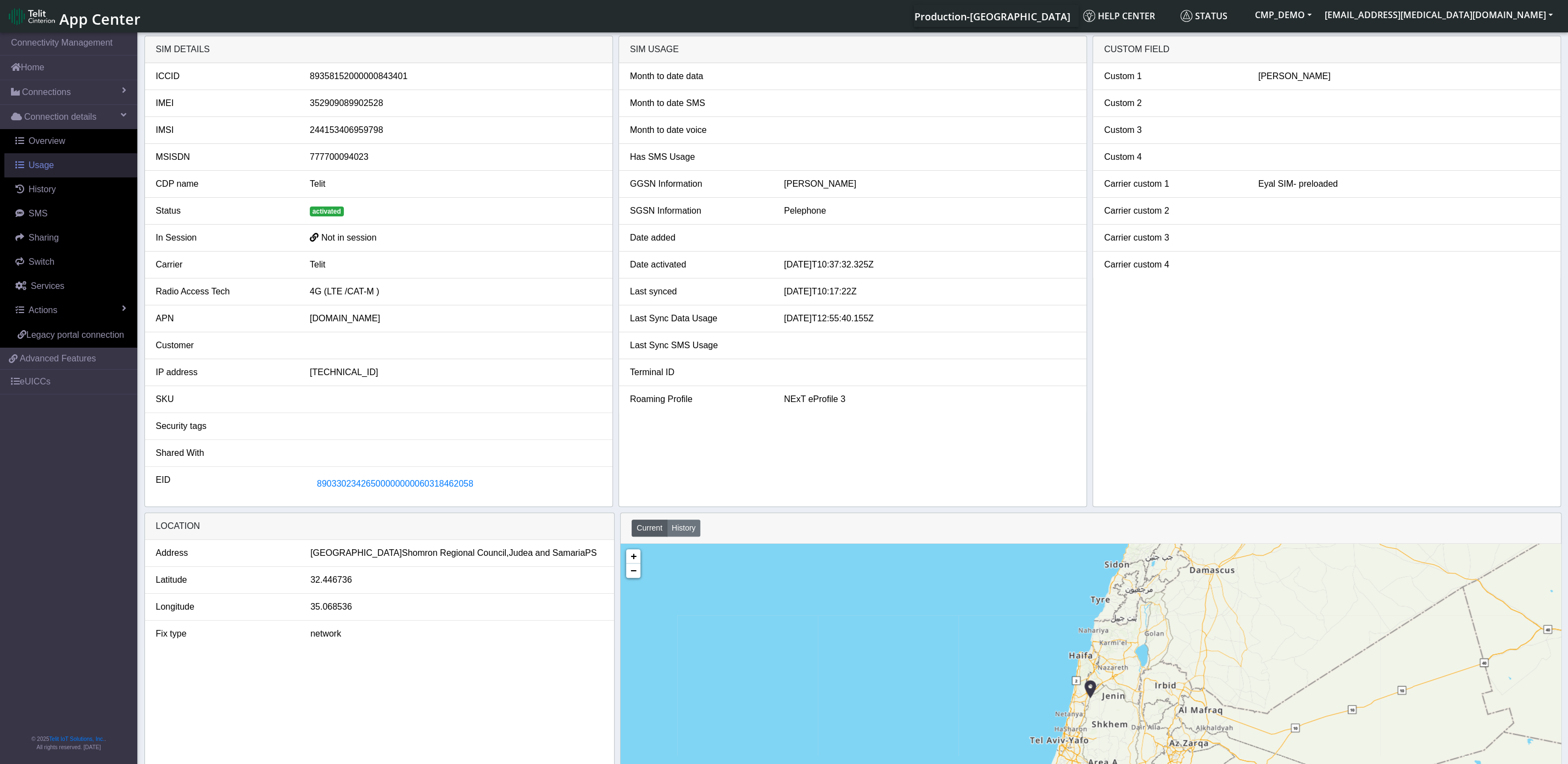
click at [55, 174] on link "Usage" at bounding box center [71, 166] width 133 height 24
